Goal: Transaction & Acquisition: Purchase product/service

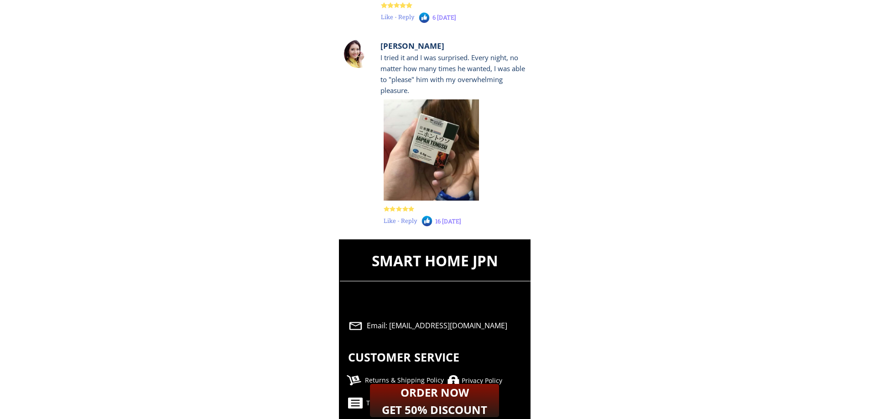
scroll to position [9003, 0]
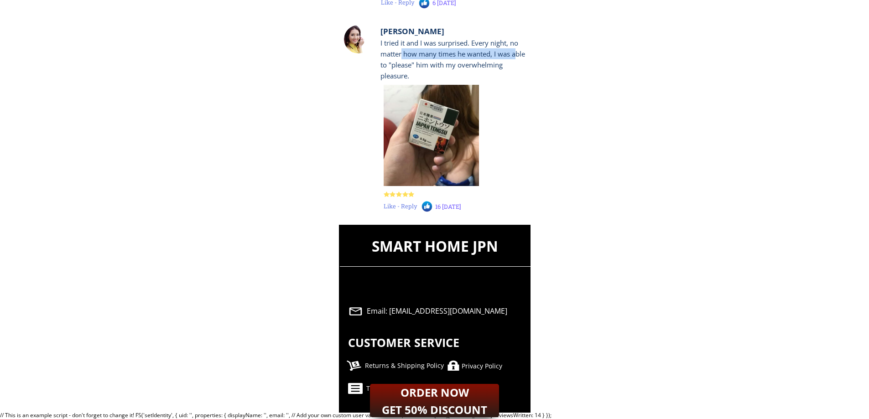
drag, startPoint x: 486, startPoint y: 47, endPoint x: 516, endPoint y: 50, distance: 29.8
click at [516, 50] on font "I tried it and I was surprised. Every night, no matter how many times he wanted…" at bounding box center [452, 59] width 145 height 42
click at [402, 368] on font "Returns & Shipping Policy" at bounding box center [404, 365] width 79 height 9
click at [453, 367] on div at bounding box center [453, 365] width 15 height 11
click at [468, 367] on font "Privacy Policy" at bounding box center [482, 366] width 41 height 9
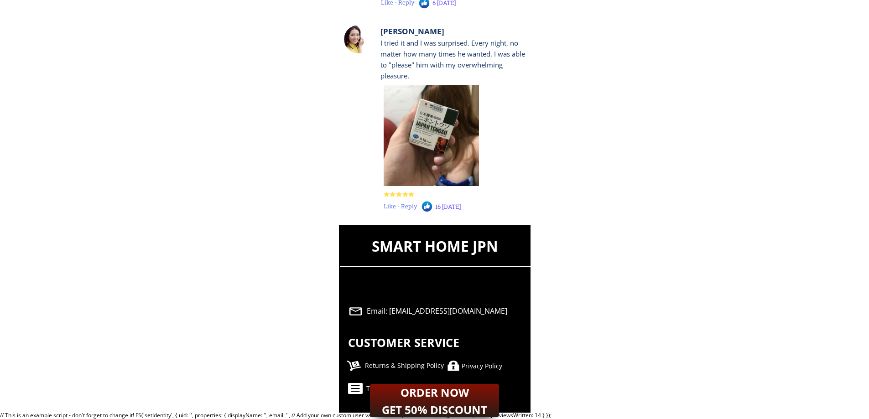
click at [468, 367] on font "Privacy Policy" at bounding box center [482, 366] width 41 height 9
click at [429, 368] on font "Returns & Shipping Policy" at bounding box center [404, 365] width 79 height 9
